Goal: Task Accomplishment & Management: Manage account settings

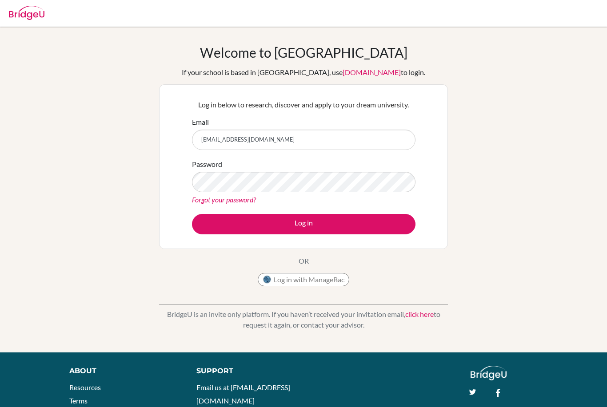
type input "[EMAIL_ADDRESS][DOMAIN_NAME]"
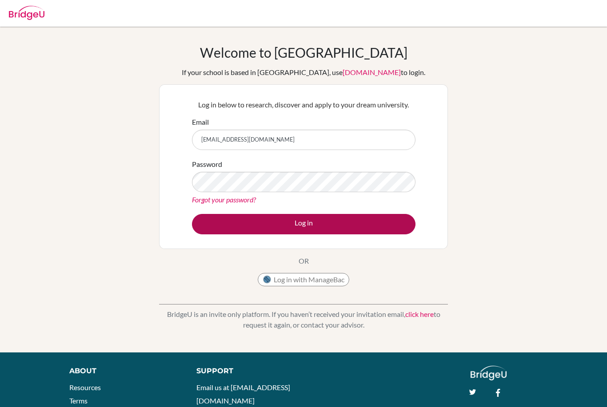
click at [228, 222] on button "Log in" at bounding box center [304, 224] width 224 height 20
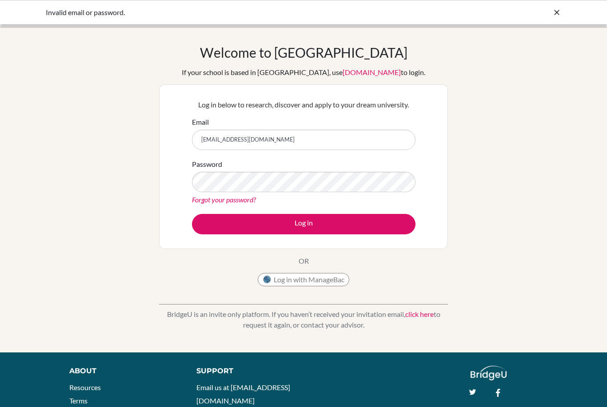
click at [213, 201] on link "Forgot your password?" at bounding box center [224, 200] width 64 height 8
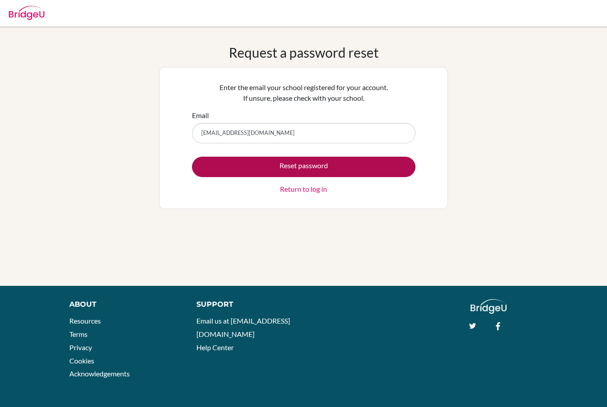
type input "[EMAIL_ADDRESS][DOMAIN_NAME]"
click at [227, 168] on button "Reset password" at bounding box center [304, 167] width 224 height 20
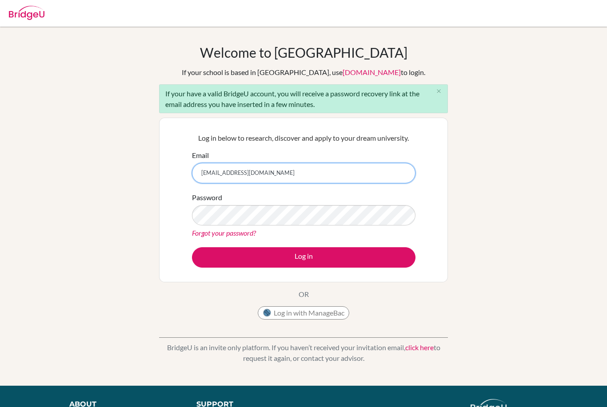
type input "[EMAIL_ADDRESS][DOMAIN_NAME]"
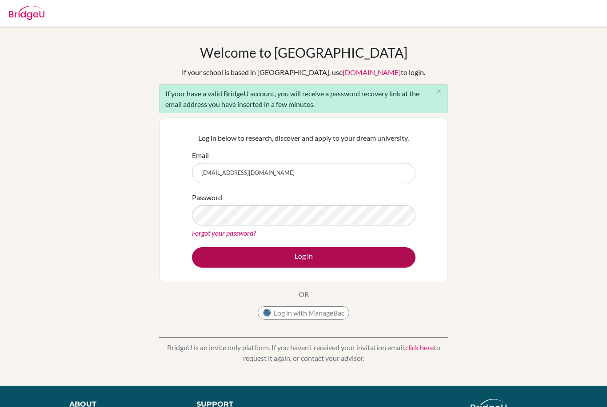
click at [245, 256] on button "Log in" at bounding box center [304, 258] width 224 height 20
